Goal: Information Seeking & Learning: Learn about a topic

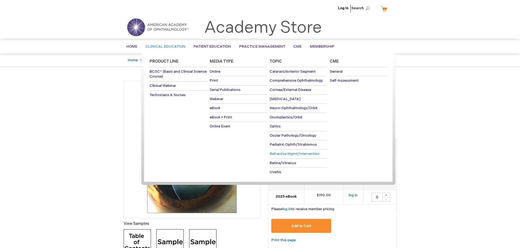
click at [306, 155] on span "Refractive Mgmt/Intervention" at bounding box center [294, 154] width 50 height 4
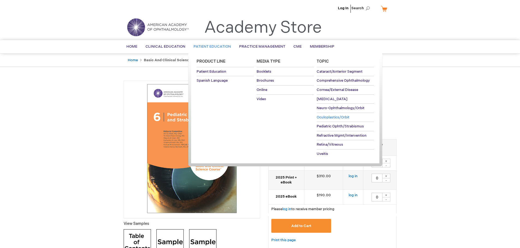
click at [332, 118] on span "Oculoplastics/Orbit" at bounding box center [332, 117] width 33 height 4
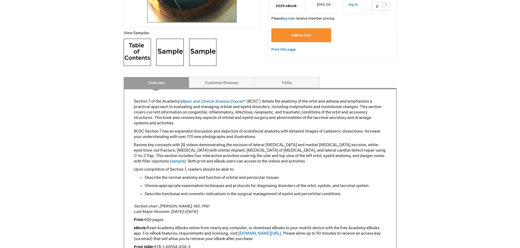
scroll to position [164, 0]
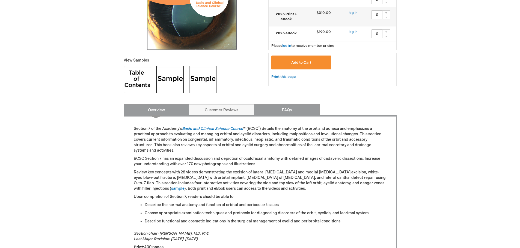
click at [287, 113] on link "FAQs" at bounding box center [286, 109] width 65 height 11
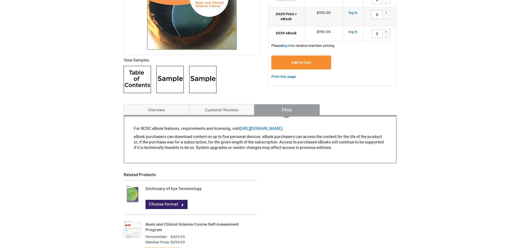
click at [287, 113] on link "FAQs" at bounding box center [286, 109] width 65 height 11
click at [175, 110] on link "Overview" at bounding box center [156, 109] width 65 height 11
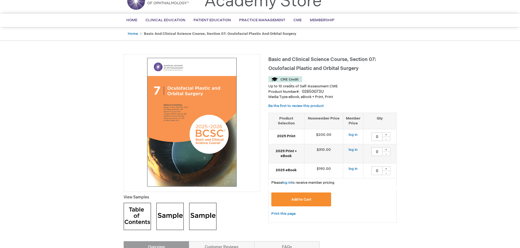
scroll to position [0, 0]
